Goal: Task Accomplishment & Management: Use online tool/utility

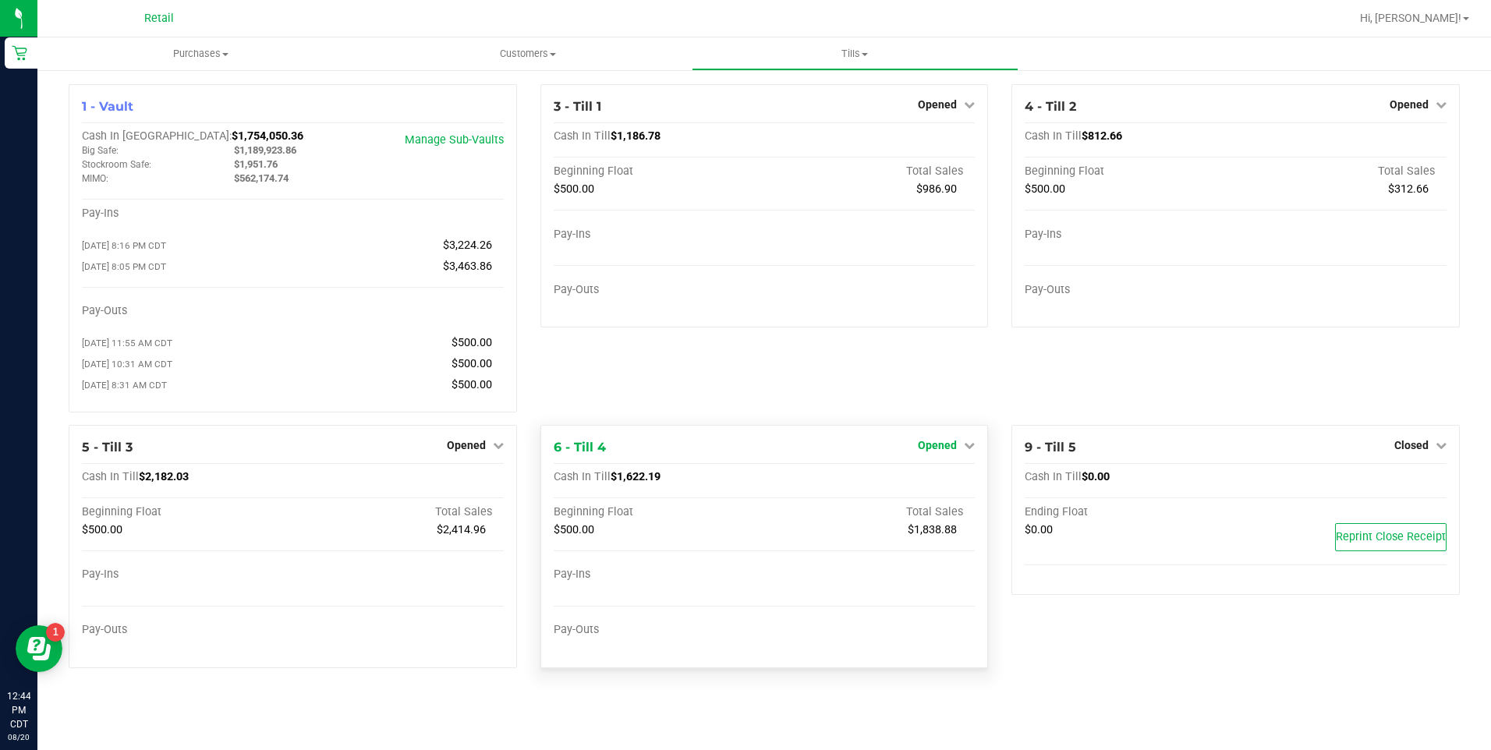
click at [960, 447] on link "Opened" at bounding box center [946, 445] width 57 height 12
click at [950, 483] on link "Close Till" at bounding box center [939, 477] width 42 height 12
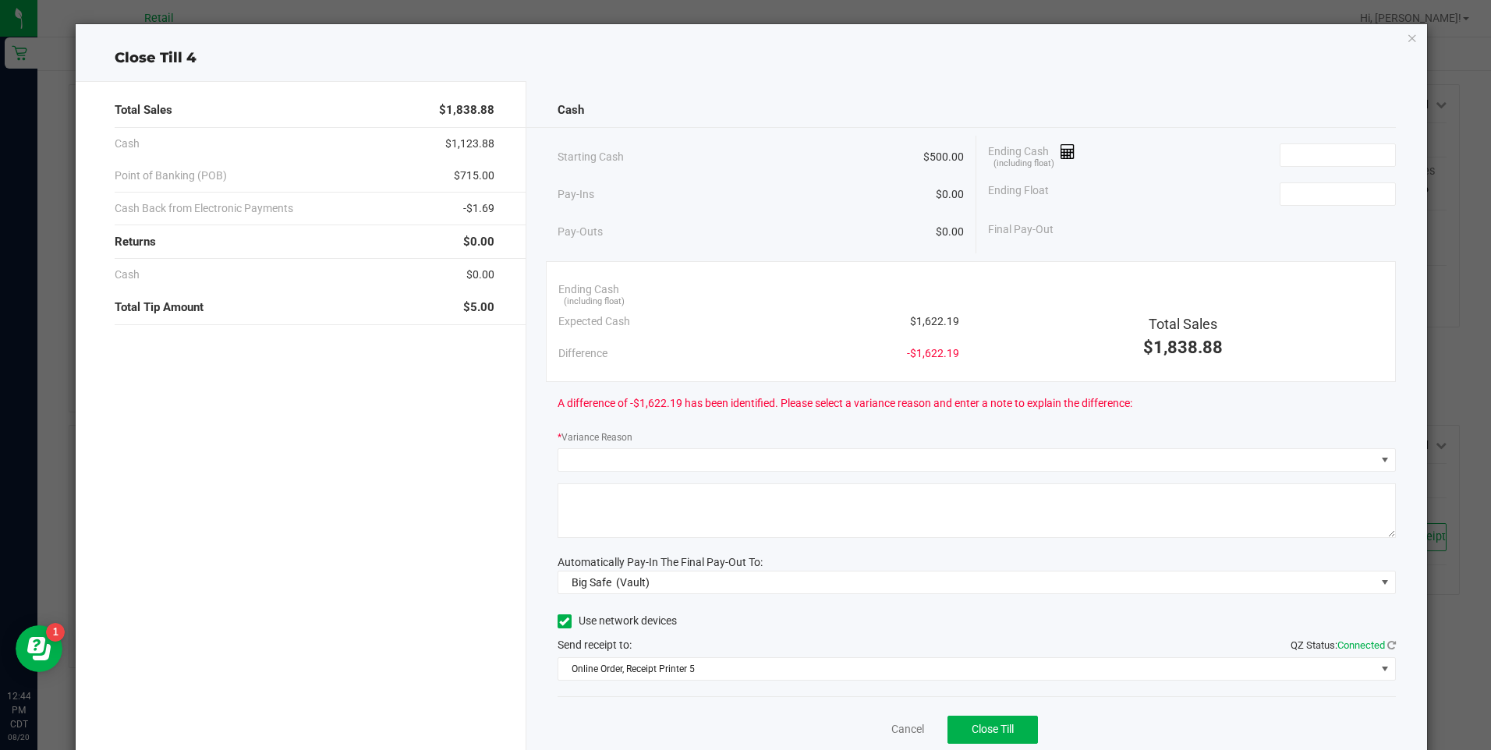
click at [1406, 29] on icon "button" at bounding box center [1411, 37] width 11 height 19
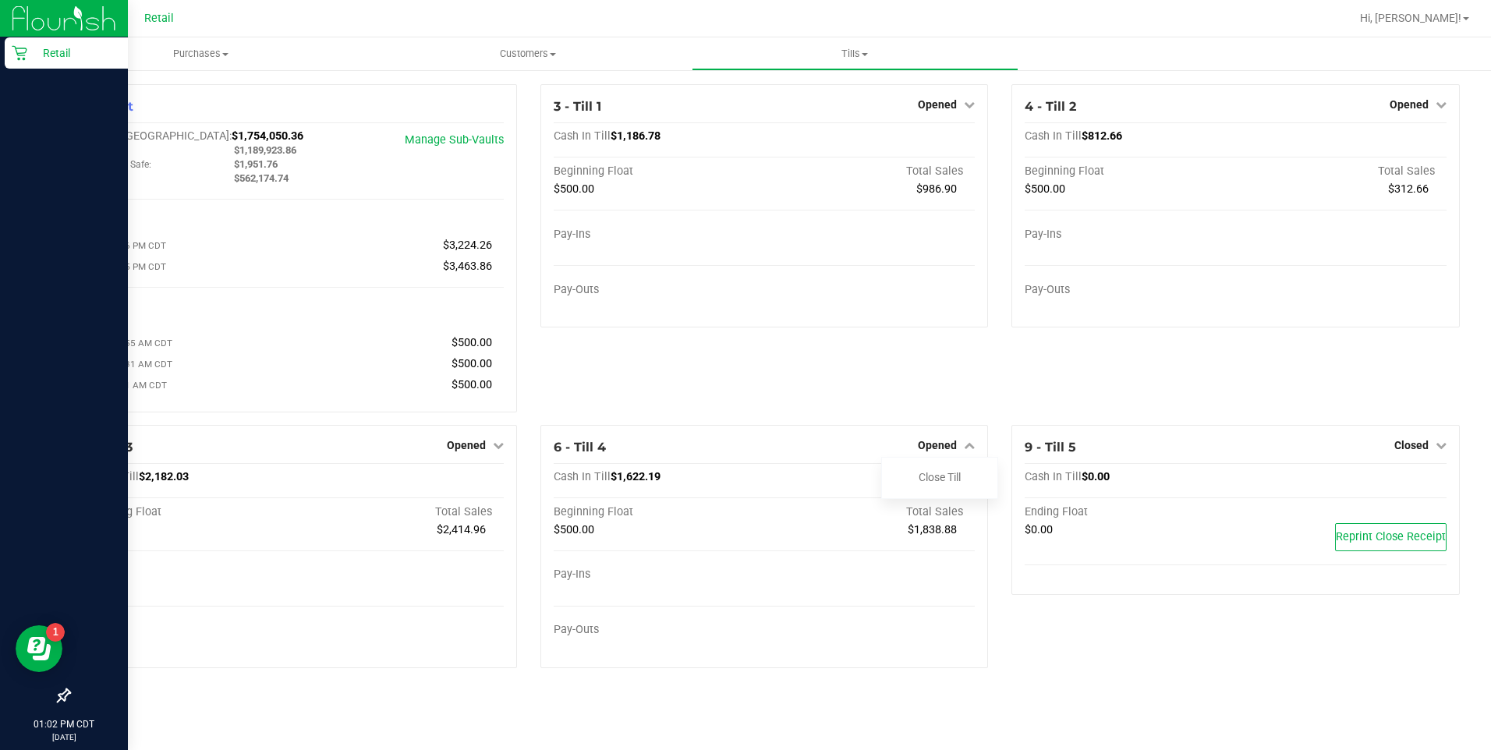
click at [10, 62] on div "Retail" at bounding box center [66, 52] width 123 height 31
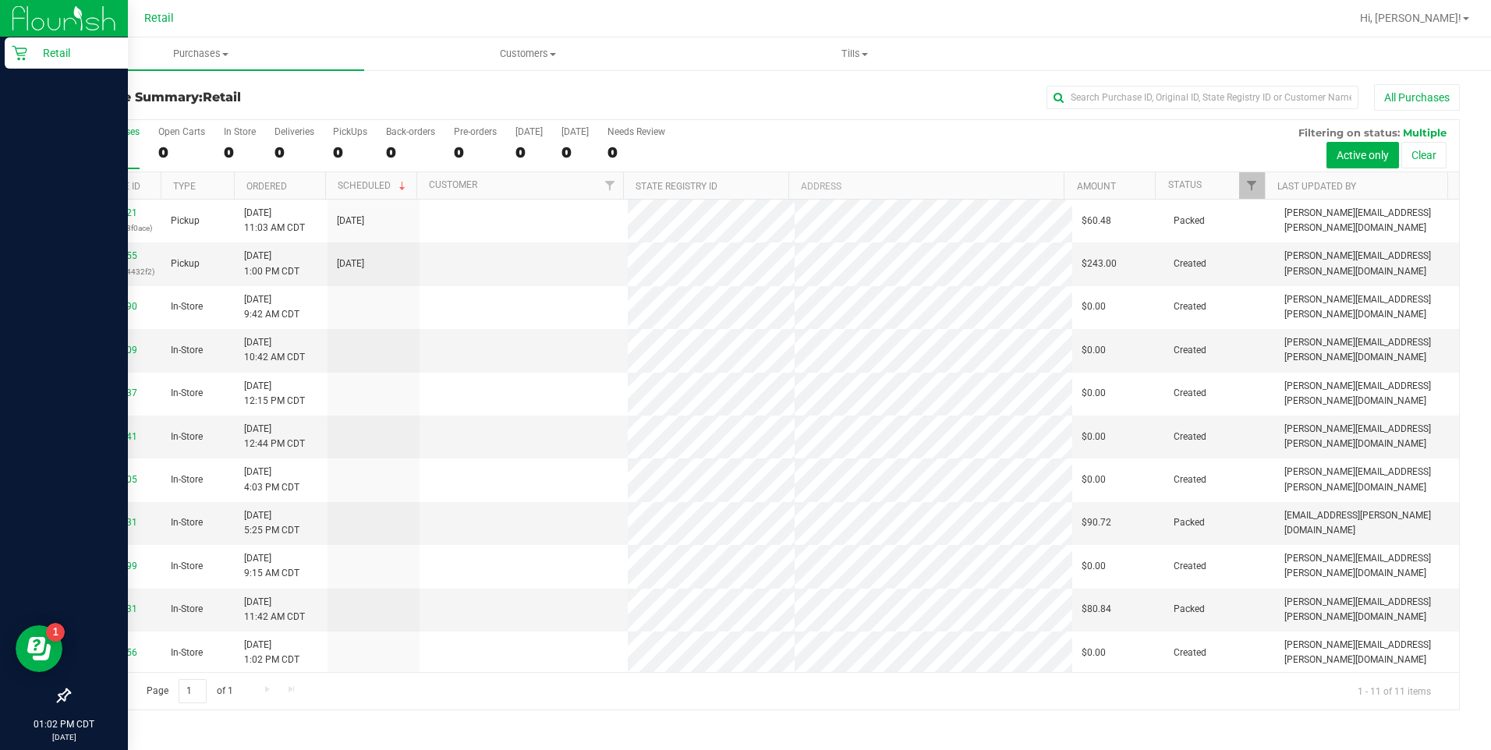
click at [569, 25] on div at bounding box center [814, 18] width 1070 height 30
click at [118, 258] on link "00137655" at bounding box center [116, 255] width 44 height 11
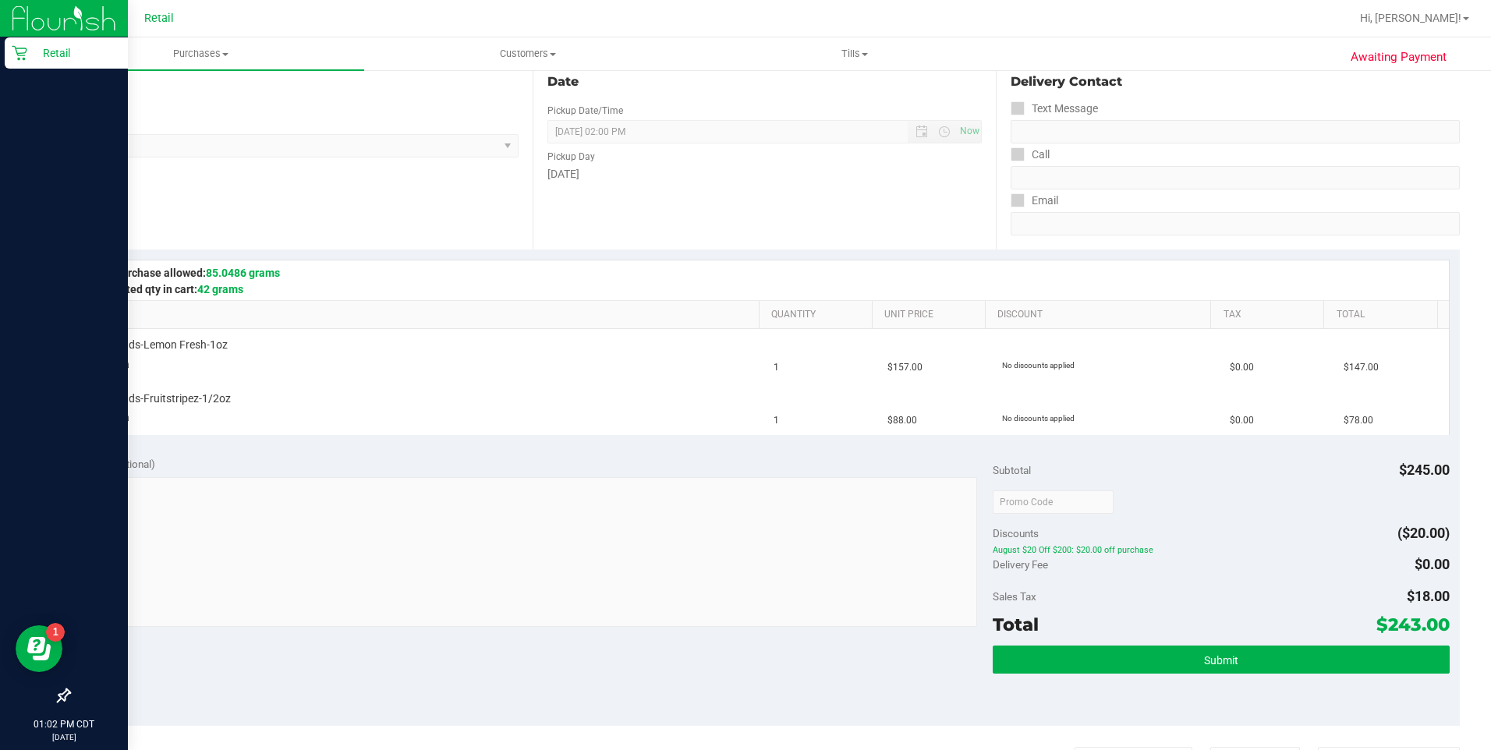
scroll to position [184, 0]
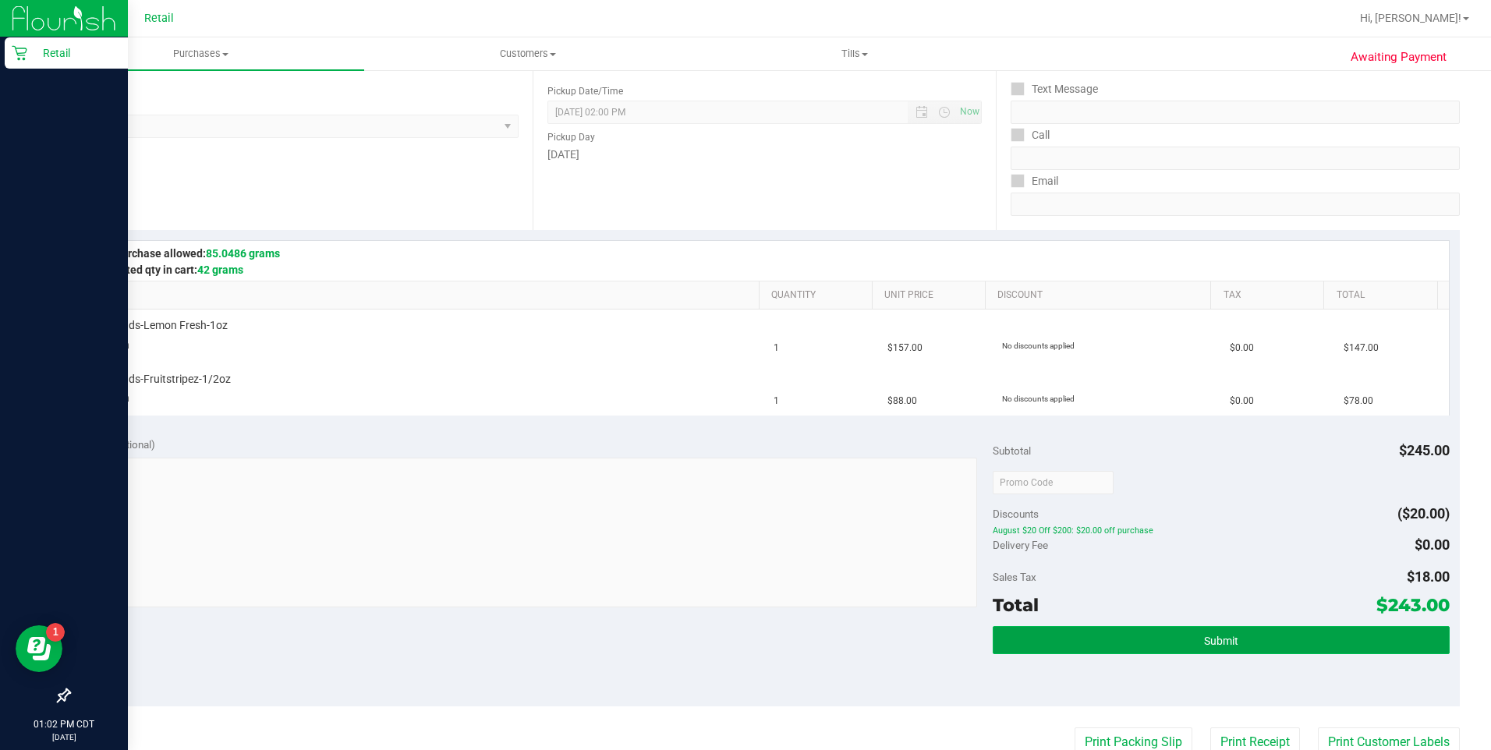
click at [1191, 635] on button "Submit" at bounding box center [1220, 640] width 457 height 28
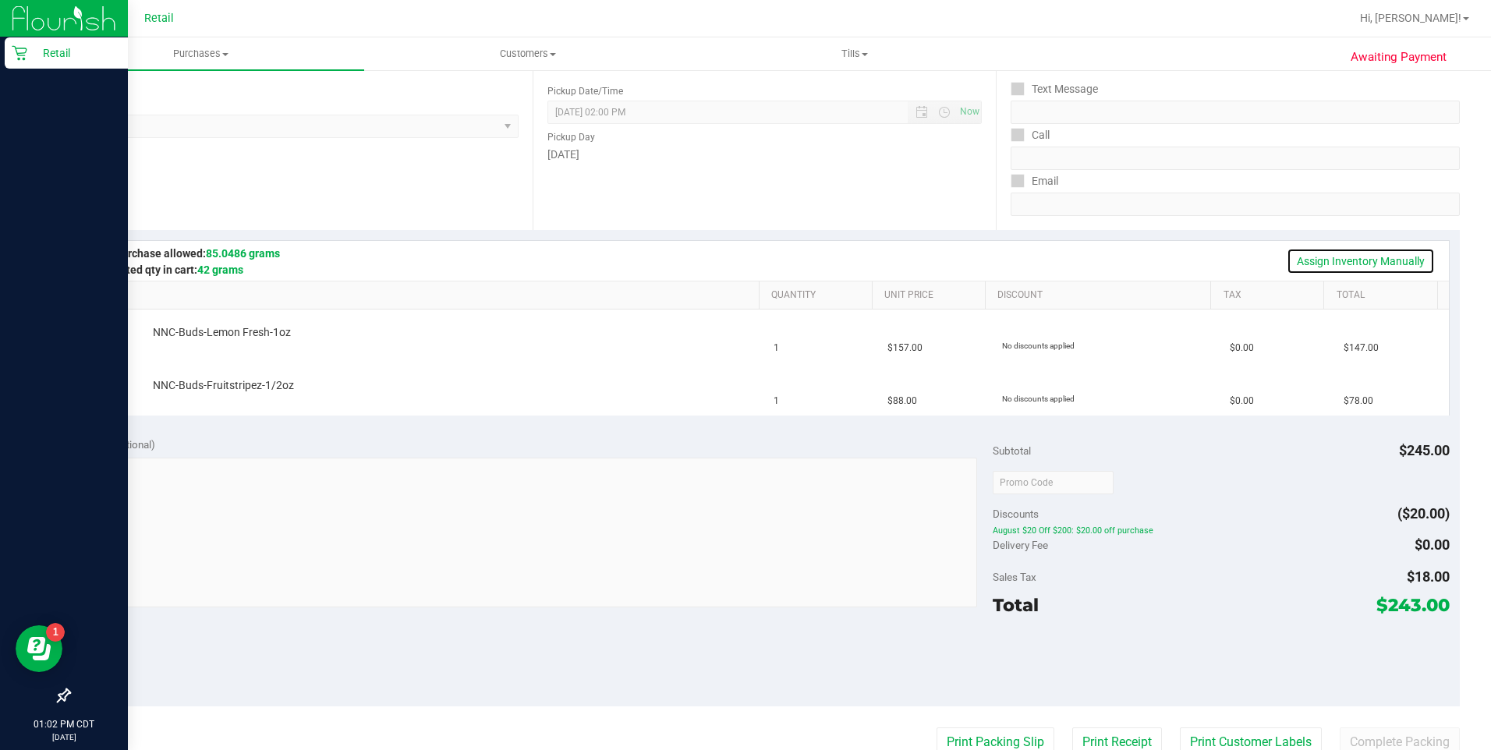
click at [1395, 258] on link "Assign Inventory Manually" at bounding box center [1360, 261] width 148 height 27
click at [187, 344] on link "Add Package" at bounding box center [181, 343] width 56 height 11
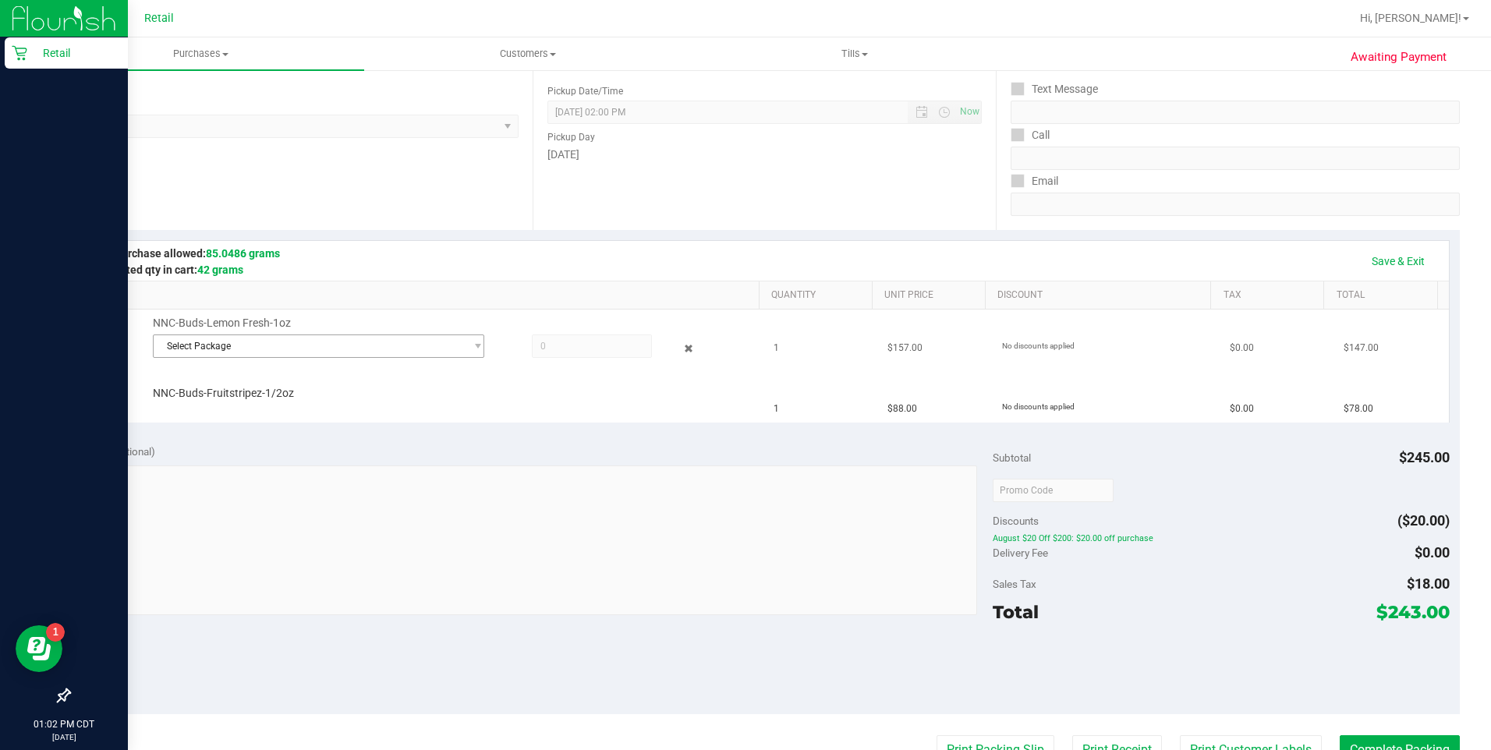
click at [300, 354] on span "Select Package" at bounding box center [309, 346] width 311 height 22
click at [343, 411] on span "( 062525LMNFRZ602 )" at bounding box center [322, 410] width 96 height 11
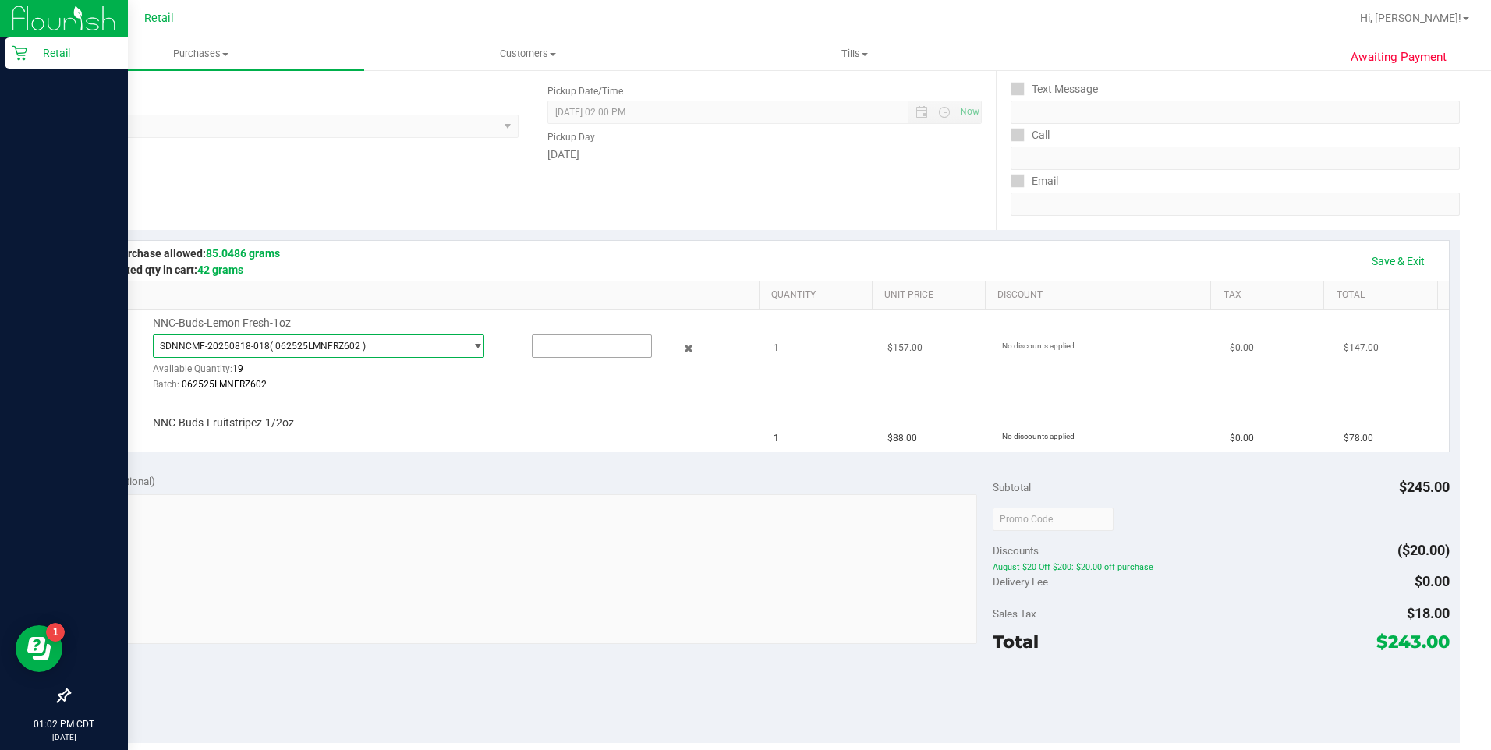
click at [549, 348] on input "text" at bounding box center [591, 346] width 118 height 22
type input "1"
click at [491, 449] on td "NNC-Buds-Fruitstripez-1/2oz" at bounding box center [422, 426] width 684 height 52
type input "1.0000"
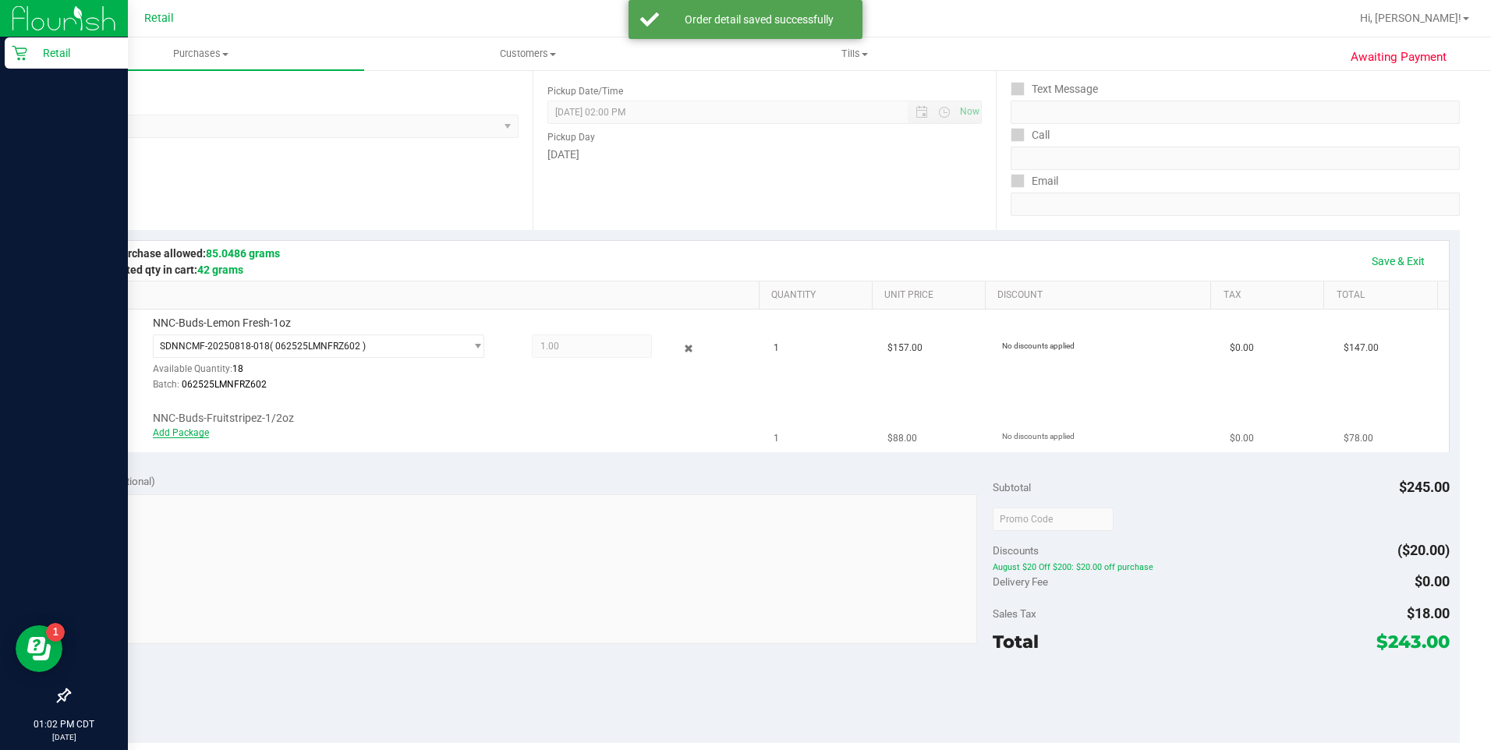
click at [175, 436] on link "Add Package" at bounding box center [181, 432] width 56 height 11
click at [331, 433] on span "Select Package" at bounding box center [309, 437] width 311 height 22
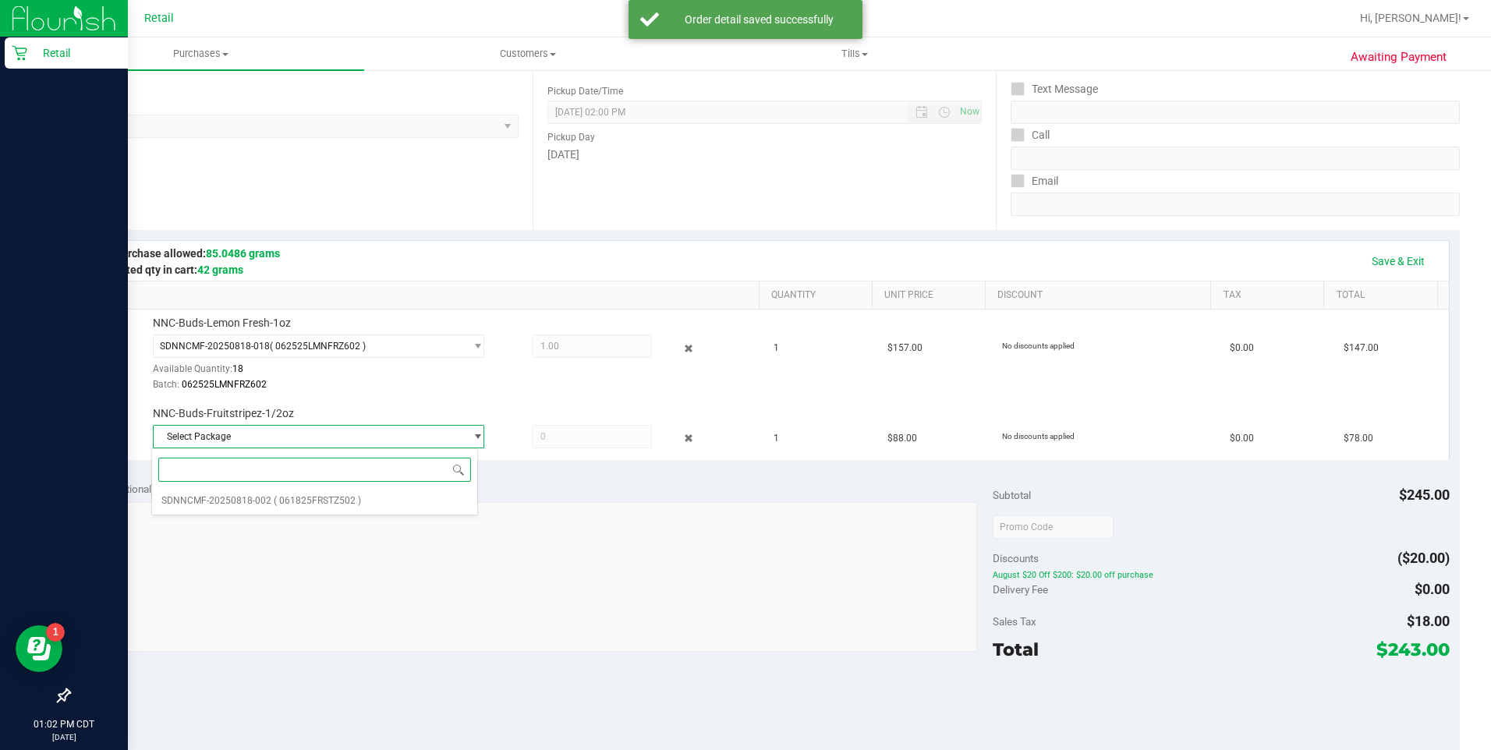
click at [316, 513] on div "Select Package SDNNCMF-20250818-002 ( 061825FRSTZ502 ) No data found." at bounding box center [314, 481] width 326 height 67
click at [415, 510] on li "SDNNCMF-20250818-002 ( 061825FRSTZ502 )" at bounding box center [314, 501] width 324 height 22
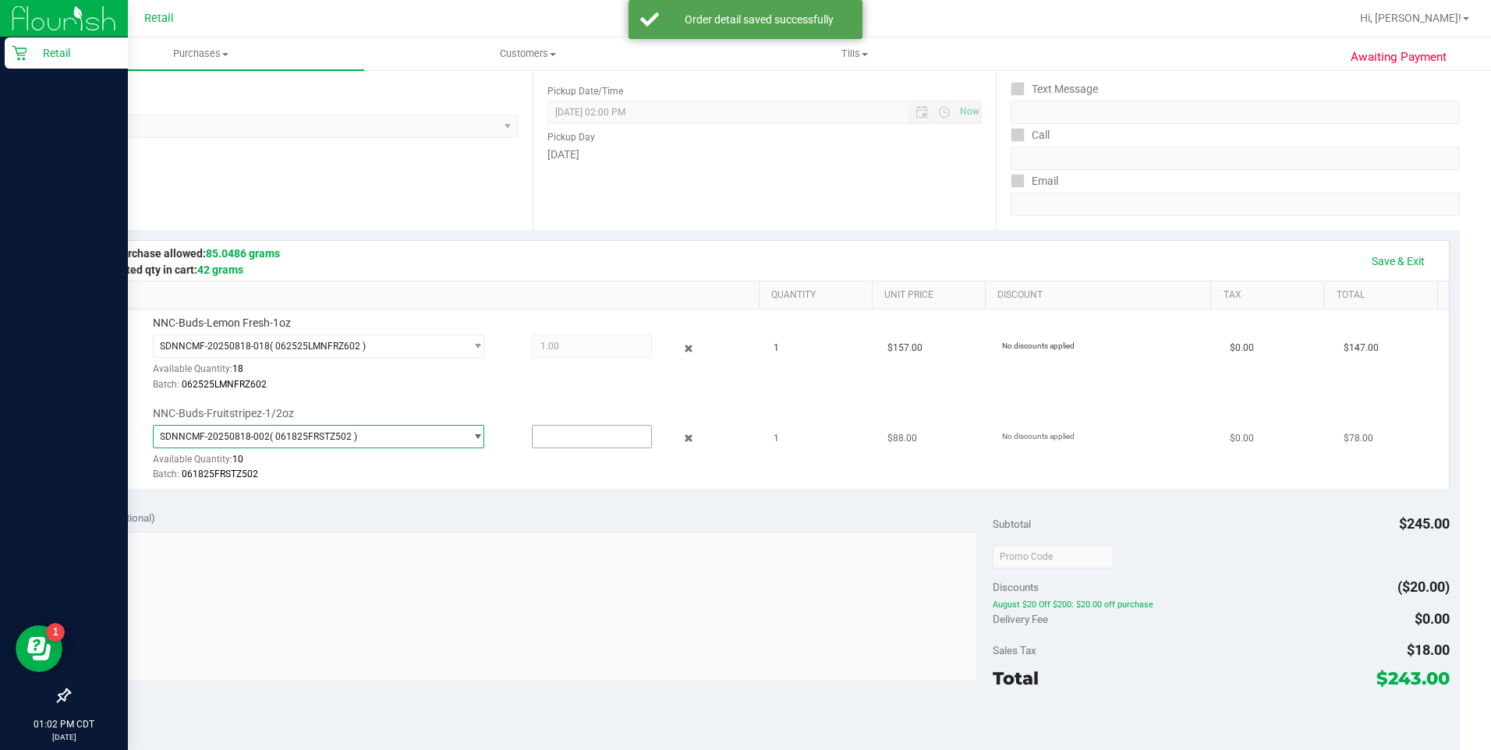
click at [581, 440] on input "text" at bounding box center [591, 437] width 118 height 22
type input "1"
type input "1.0000"
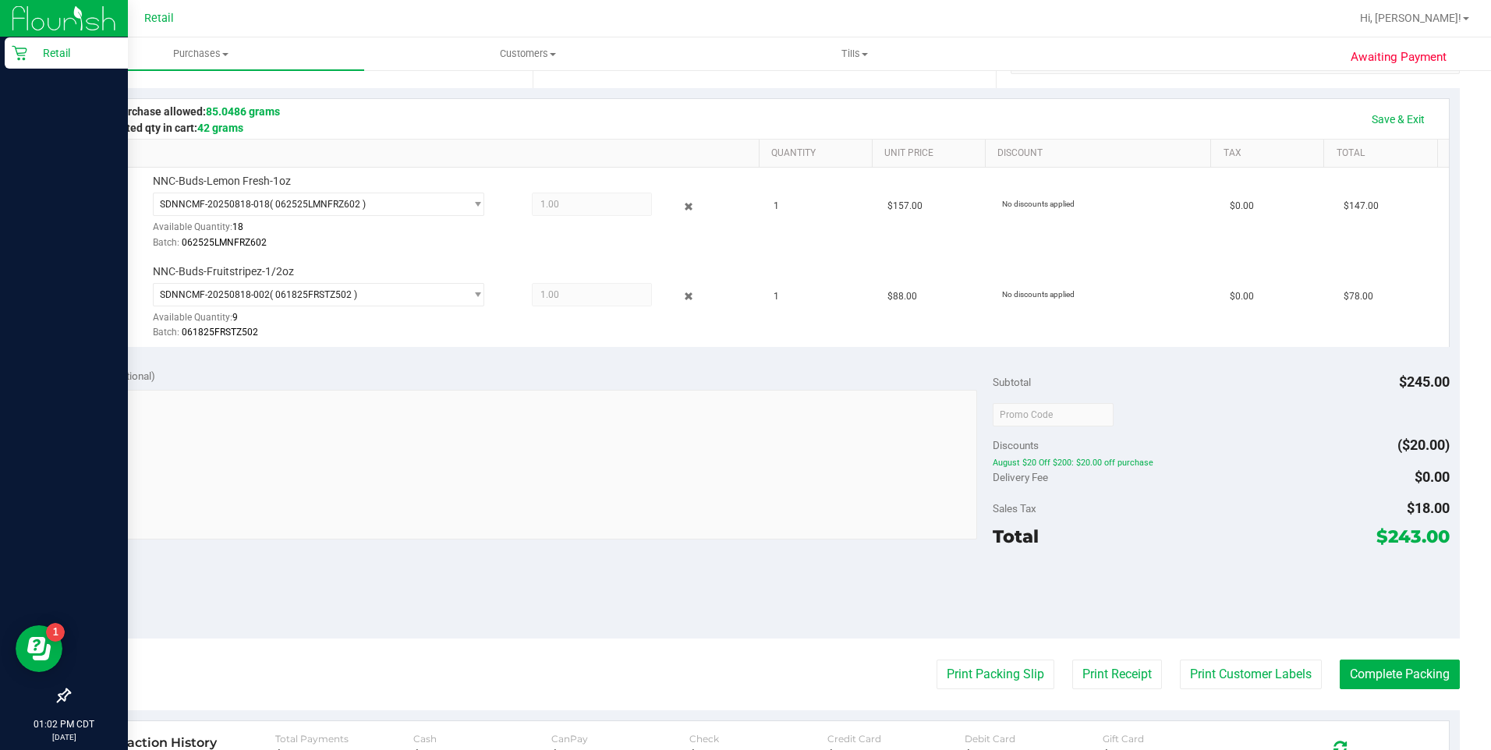
scroll to position [334, 0]
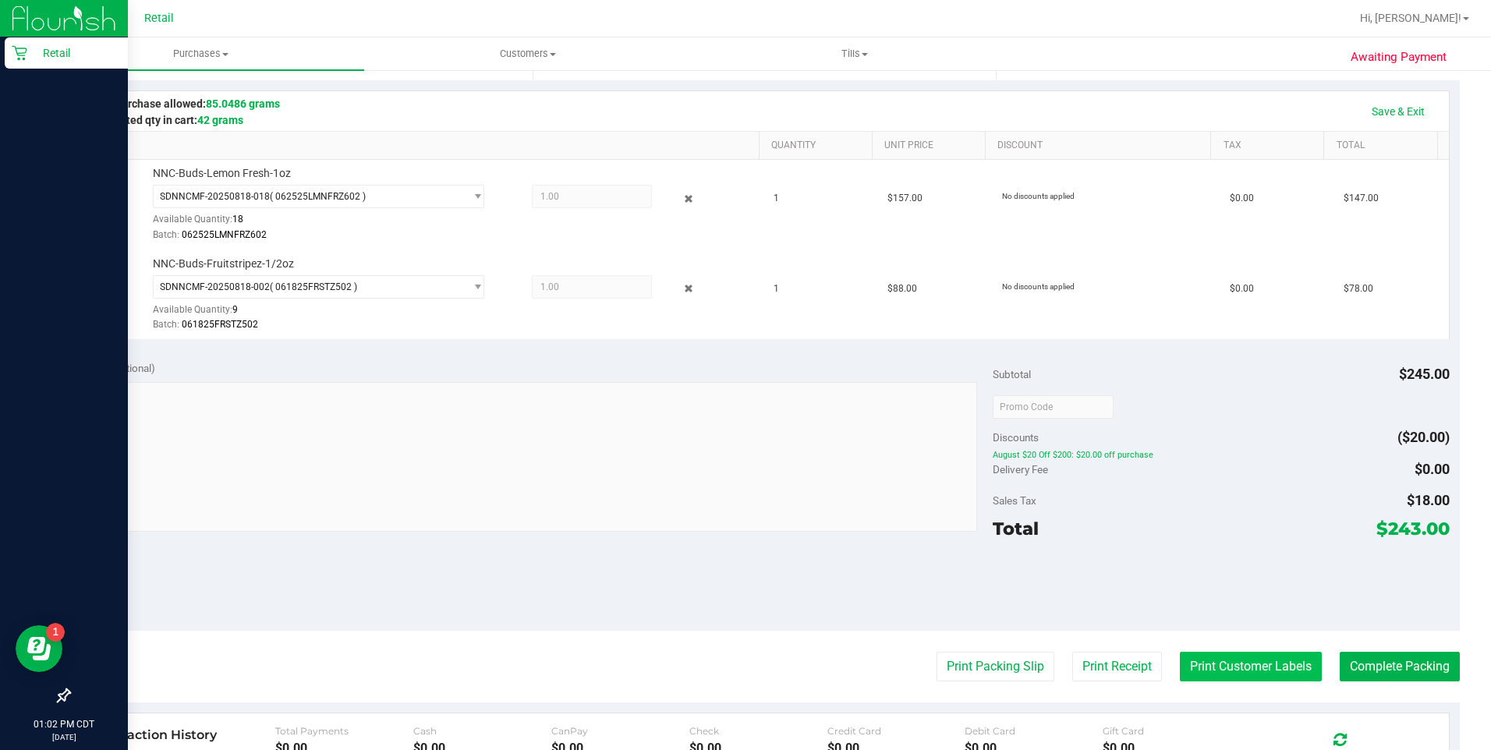
click at [1235, 675] on button "Print Customer Labels" at bounding box center [1250, 667] width 142 height 30
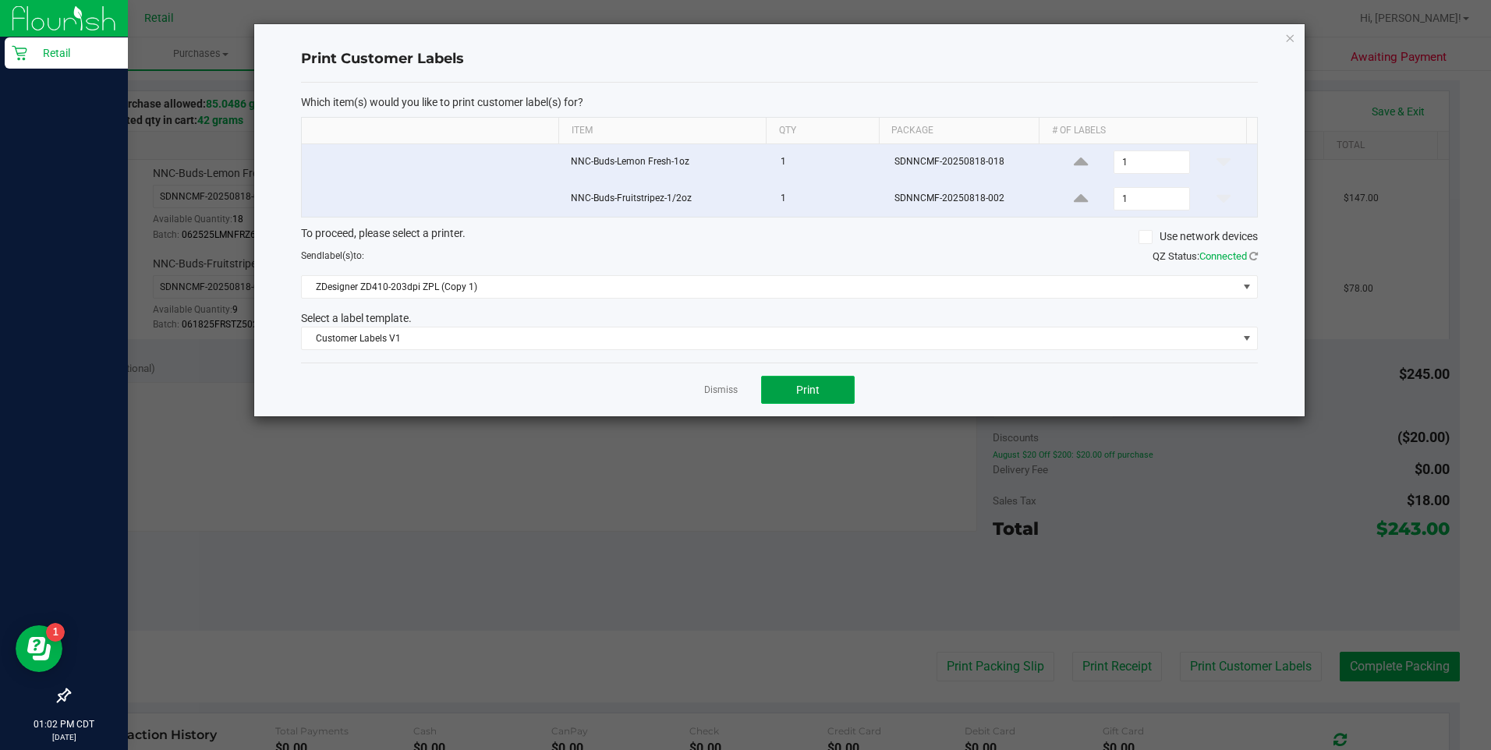
click at [819, 390] on span "Print" at bounding box center [807, 390] width 23 height 12
click at [725, 396] on link "Dismiss" at bounding box center [721, 390] width 34 height 13
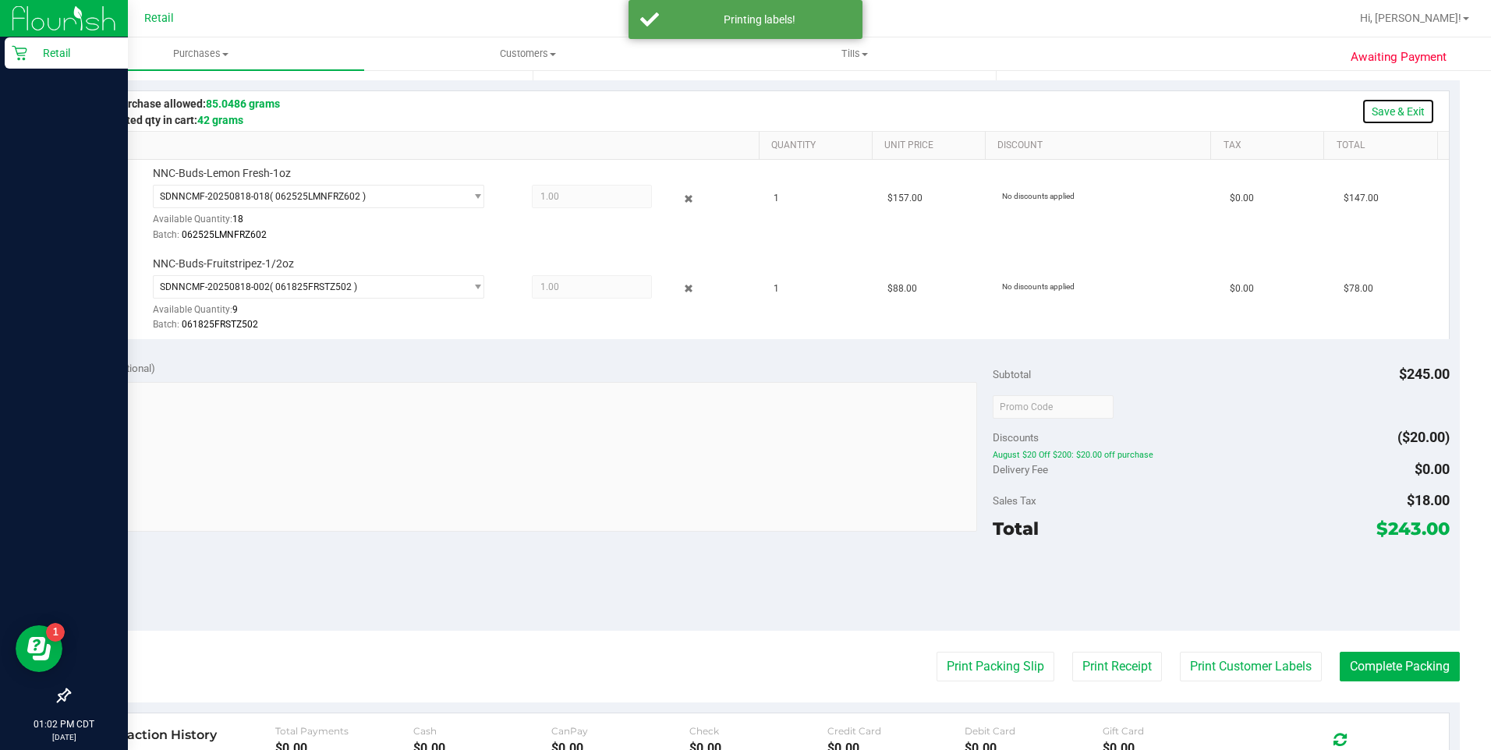
click at [1396, 117] on link "Save & Exit" at bounding box center [1397, 111] width 73 height 27
click at [1360, 678] on button "Complete Packing" at bounding box center [1399, 667] width 120 height 30
